Goal: Task Accomplishment & Management: Use online tool/utility

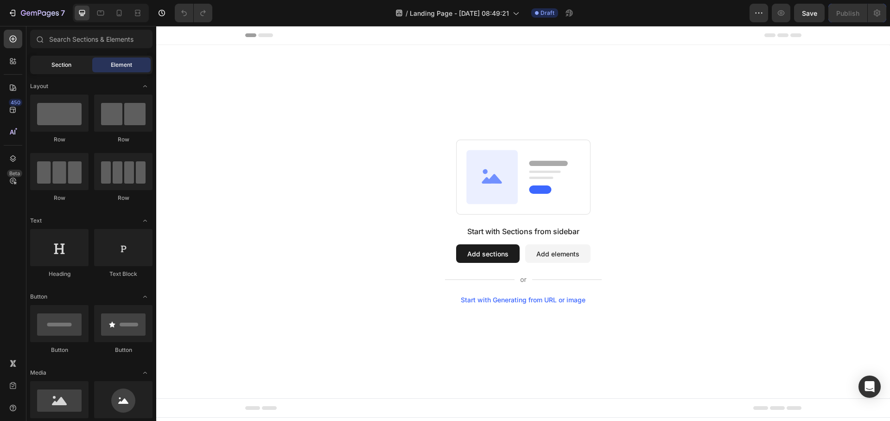
click at [71, 67] on div "Section" at bounding box center [61, 64] width 58 height 15
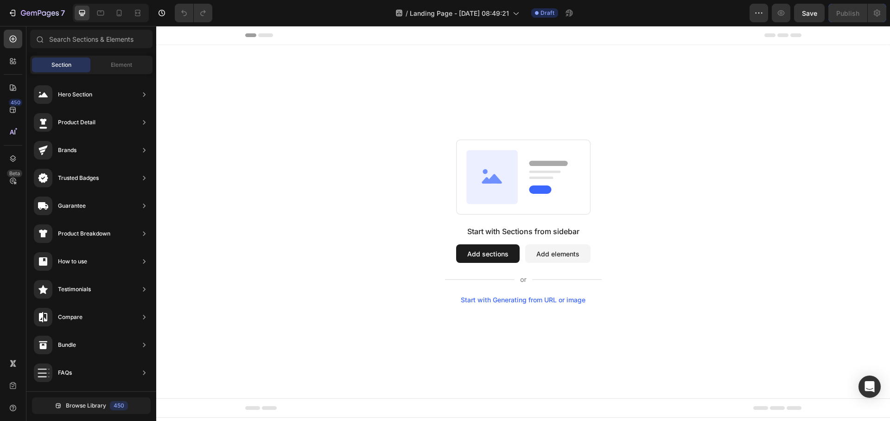
click at [9, 210] on div "450 Beta" at bounding box center [13, 192] width 19 height 324
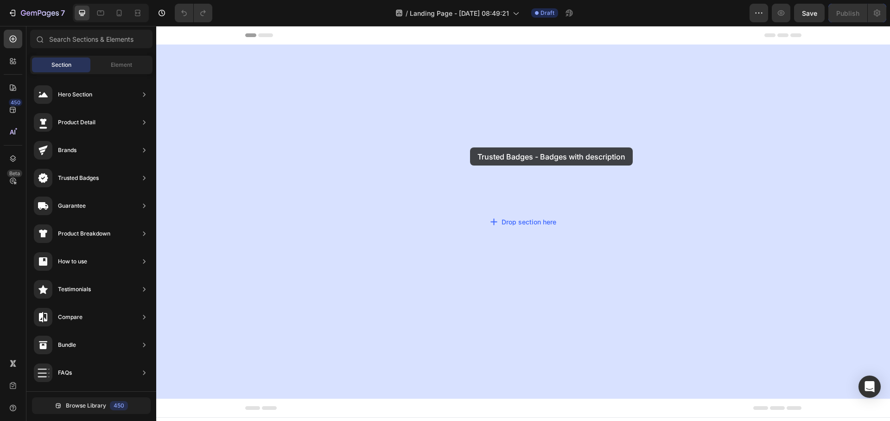
drag, startPoint x: 402, startPoint y: 188, endPoint x: 468, endPoint y: 148, distance: 77.3
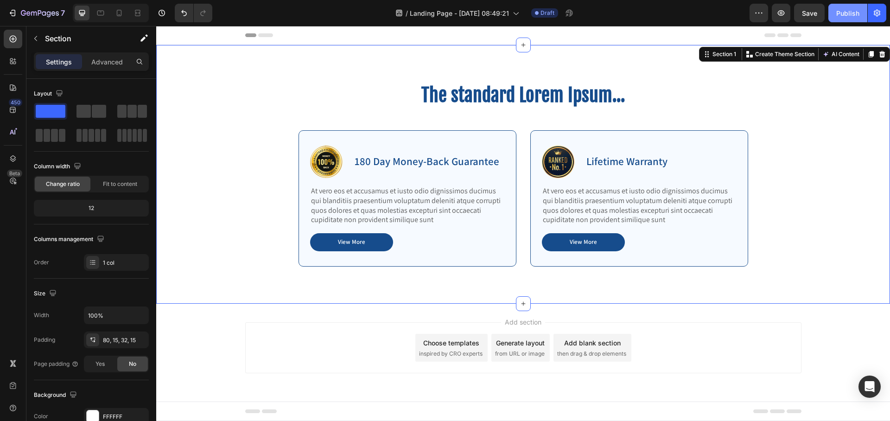
click at [853, 14] on div "Publish" at bounding box center [847, 13] width 23 height 10
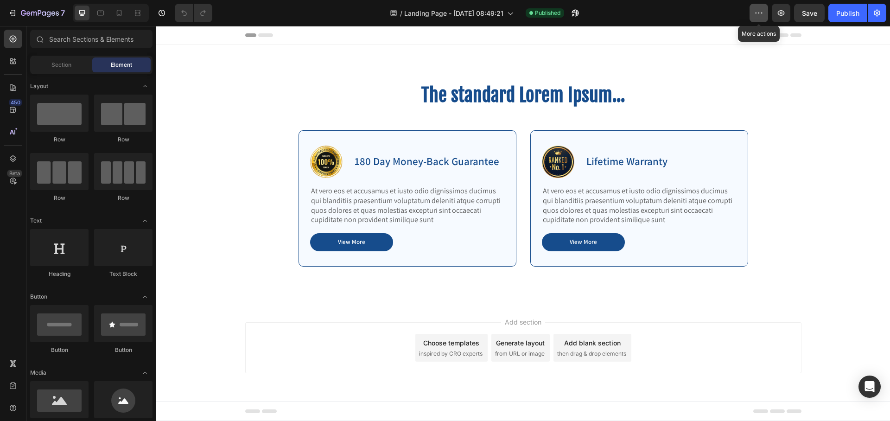
click at [756, 17] on icon "button" at bounding box center [758, 12] width 9 height 9
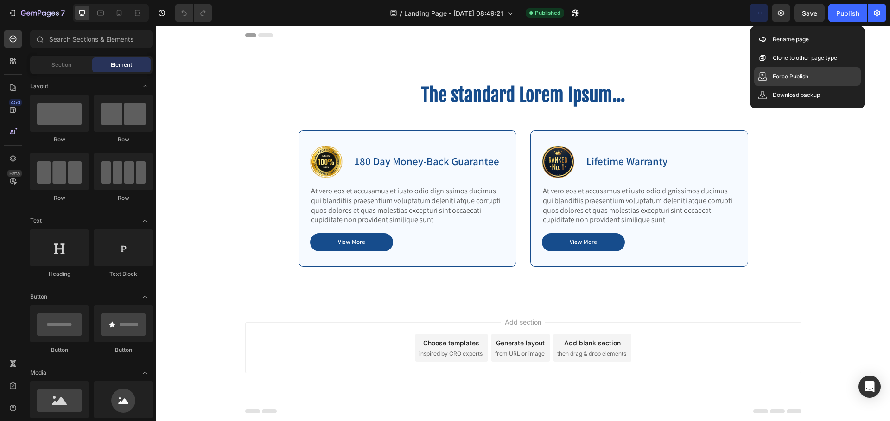
drag, startPoint x: 775, startPoint y: 81, endPoint x: 619, endPoint y: 54, distance: 158.4
click at [775, 81] on p "Force Publish" at bounding box center [790, 76] width 36 height 9
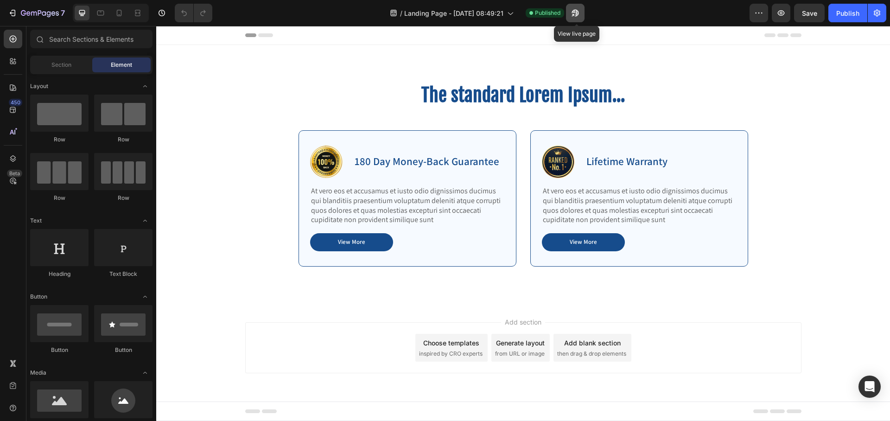
click at [581, 13] on button "button" at bounding box center [575, 13] width 19 height 19
click at [354, 111] on div "The standard Lorem Ipsum... Heading" at bounding box center [522, 98] width 449 height 33
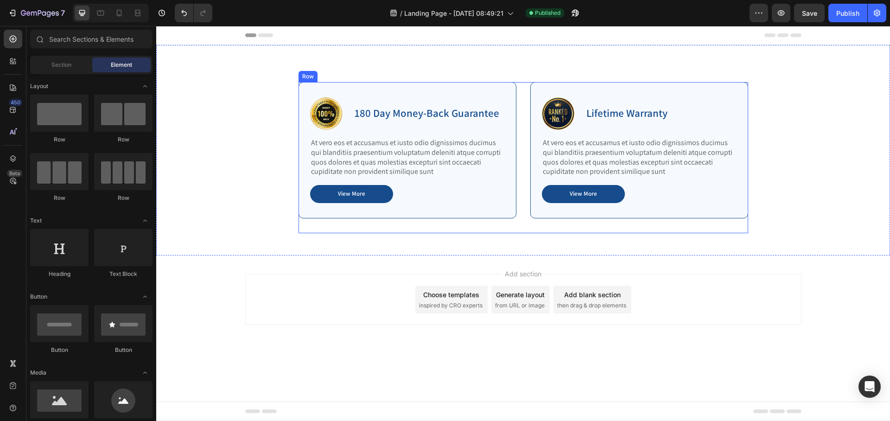
click at [525, 118] on div "Image 180 Day Money-Back Guarantee Text Block Row At vero eos et accusamus et i…" at bounding box center [522, 157] width 449 height 151
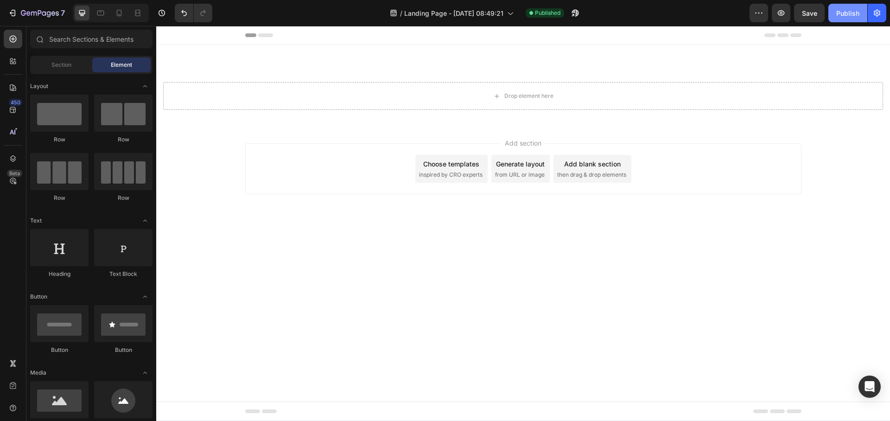
click at [835, 12] on button "Publish" at bounding box center [847, 13] width 39 height 19
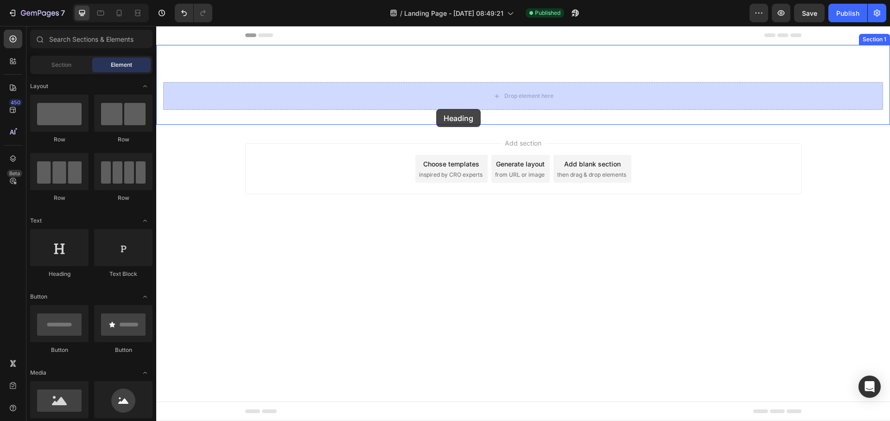
drag, startPoint x: 235, startPoint y: 278, endPoint x: 437, endPoint y: 107, distance: 265.0
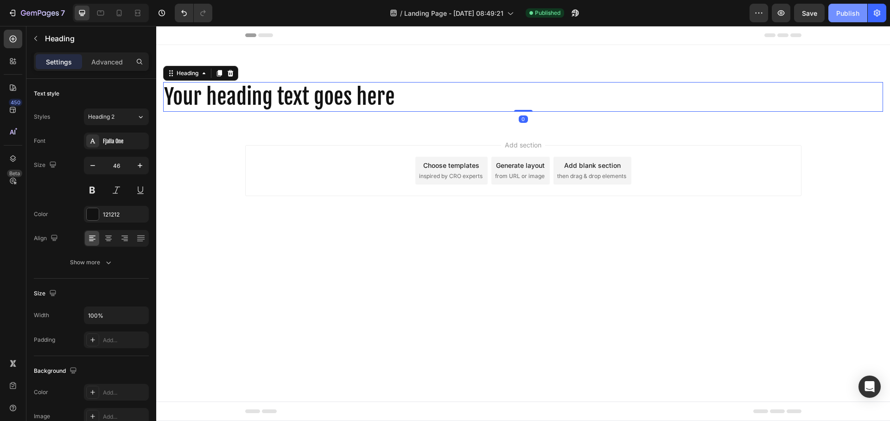
click at [850, 16] on div "Publish" at bounding box center [847, 13] width 23 height 10
